Goal: Task Accomplishment & Management: Manage account settings

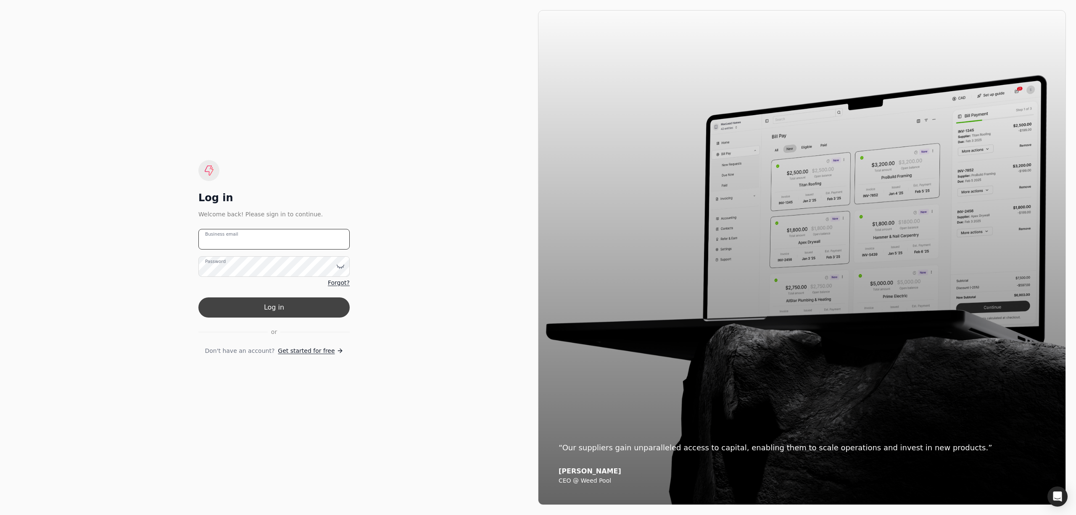
type email "[PERSON_NAME][EMAIL_ADDRESS][DOMAIN_NAME]"
click at [325, 301] on button "Log in" at bounding box center [273, 308] width 151 height 20
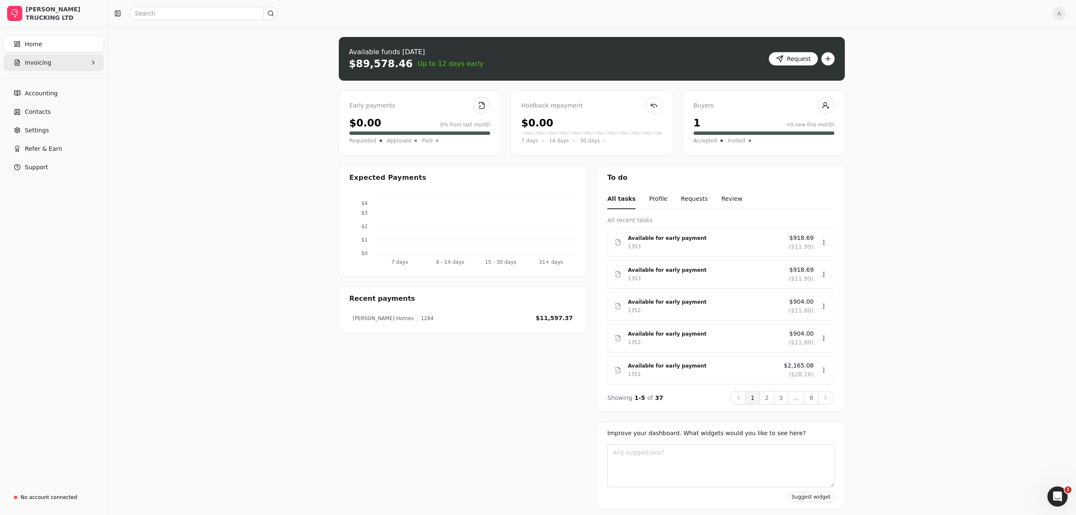
click at [27, 66] on span "Invoicing" at bounding box center [38, 62] width 26 height 9
click at [60, 85] on Invoices "All Invoices" at bounding box center [53, 82] width 97 height 17
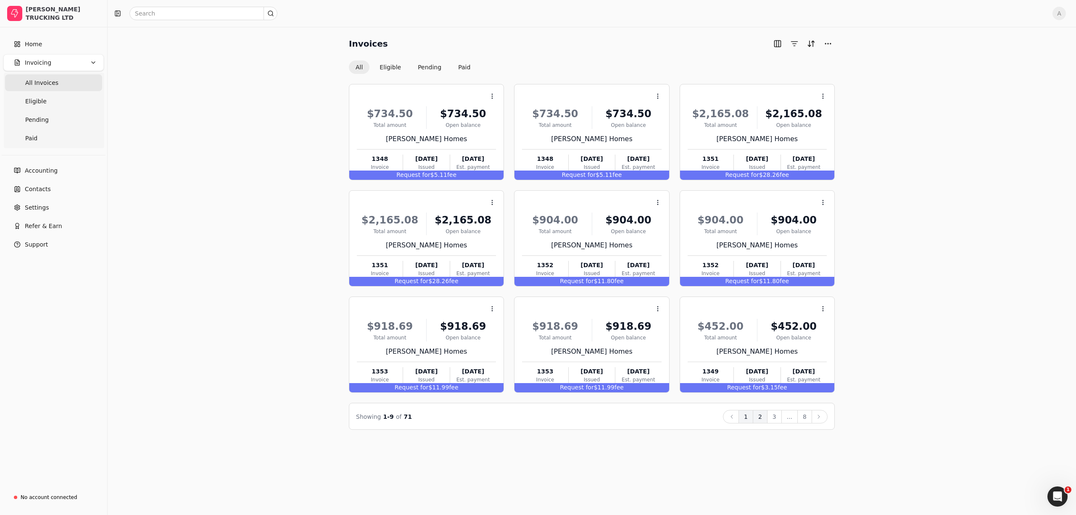
click at [762, 421] on button "2" at bounding box center [760, 416] width 15 height 13
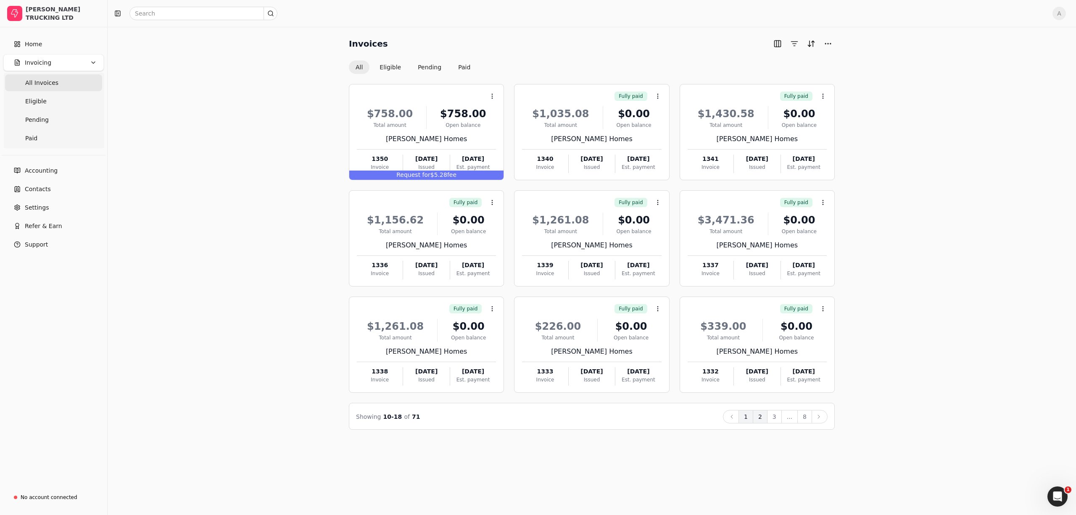
click at [751, 419] on button "1" at bounding box center [746, 416] width 15 height 13
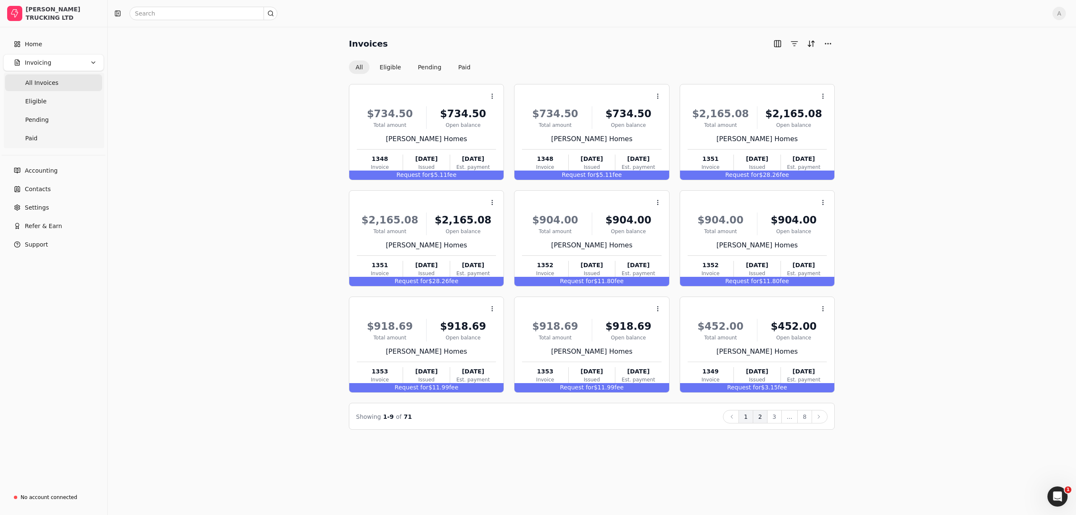
click at [763, 420] on button "2" at bounding box center [760, 416] width 15 height 13
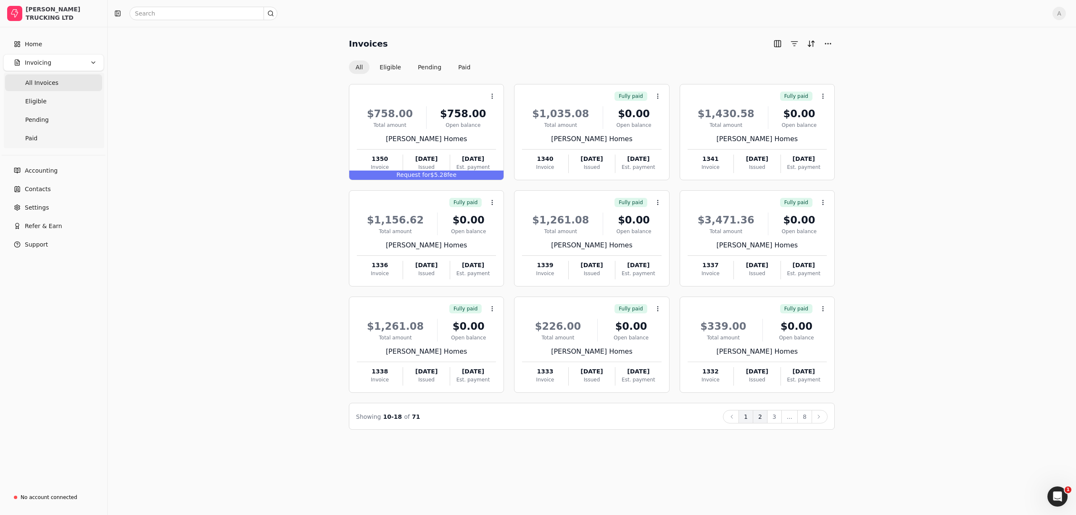
click at [753, 418] on button "1" at bounding box center [746, 416] width 15 height 13
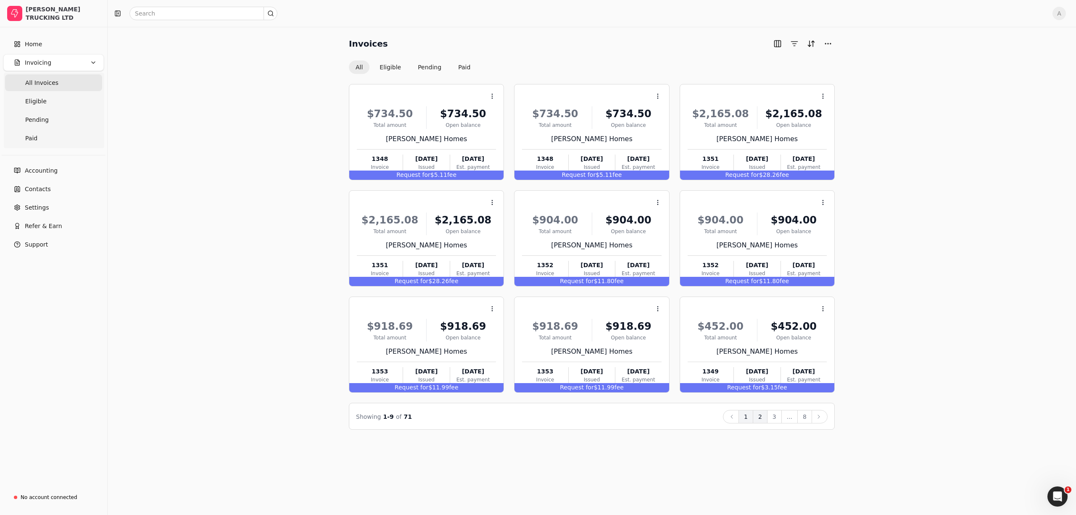
click at [760, 417] on button "2" at bounding box center [760, 416] width 15 height 13
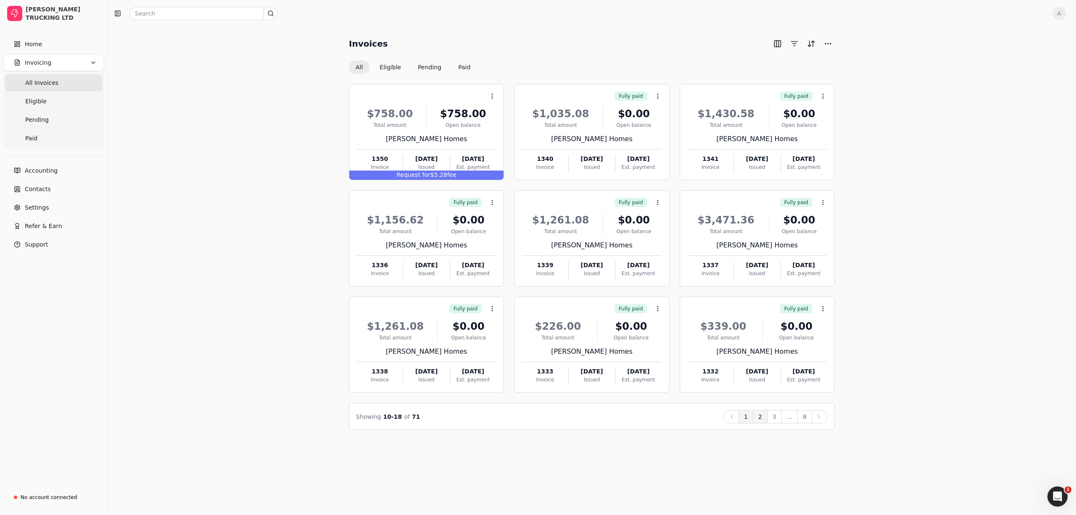
click at [749, 418] on button "1" at bounding box center [746, 416] width 15 height 13
